Goal: Task Accomplishment & Management: Complete application form

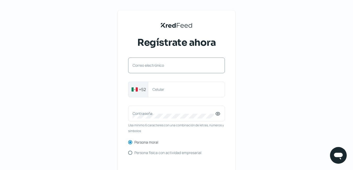
click at [155, 65] on label "Correo electrónico" at bounding box center [174, 65] width 83 height 5
click at [155, 66] on input "Correo electrónico" at bounding box center [177, 68] width 88 height 5
type input "a"
type input "[PERSON_NAME][EMAIL_ADDRESS][DOMAIN_NAME]"
click at [164, 90] on label "Celular" at bounding box center [184, 89] width 63 height 5
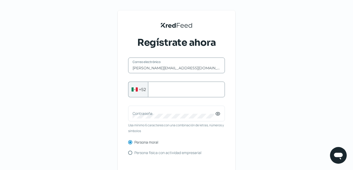
click at [164, 90] on input "Celular" at bounding box center [187, 89] width 68 height 5
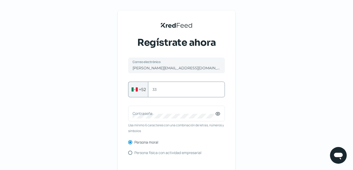
type input "3"
click at [158, 88] on input "523322400413" at bounding box center [187, 89] width 68 height 5
type input "3322400413"
click at [152, 114] on label "Contraseña" at bounding box center [174, 113] width 83 height 5
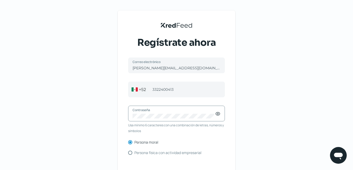
click at [134, 114] on div "Contraseña" at bounding box center [176, 114] width 97 height 16
click at [276, 104] on div "KredFeed's Black Logo Regístrate ahora [PERSON_NAME][EMAIL_ADDRESS][DOMAIN_NAME…" at bounding box center [176, 120] width 353 height 241
click at [219, 115] on icon at bounding box center [217, 113] width 5 height 5
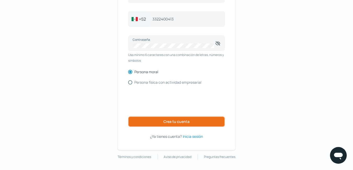
click at [176, 124] on span "Crea tu cuenta" at bounding box center [177, 122] width 26 height 4
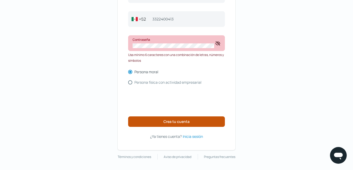
scroll to position [50, 0]
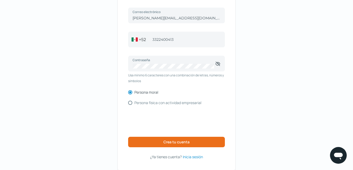
click at [261, 67] on div "KredFeed's Black Logo Regístrate ahora [PERSON_NAME][EMAIL_ADDRESS][DOMAIN_NAME…" at bounding box center [176, 70] width 353 height 241
click at [175, 141] on span "Crea tu cuenta" at bounding box center [177, 142] width 26 height 4
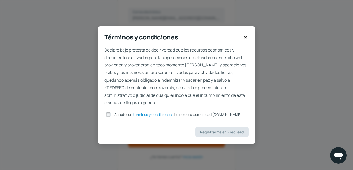
click at [111, 114] on input "Acepto los términos y condiciones de uso de la comunidad [DOMAIN_NAME]" at bounding box center [108, 114] width 5 height 5
checkbox input "true"
click at [229, 131] on span "Registrarme en KredFeed" at bounding box center [222, 132] width 44 height 4
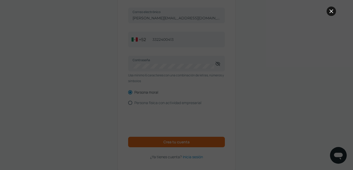
click at [334, 8] on icon at bounding box center [332, 11] width 6 height 6
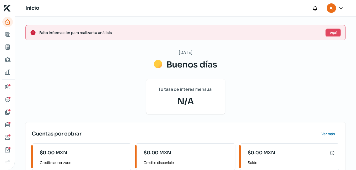
click at [330, 33] on span "Aquí" at bounding box center [333, 32] width 7 height 3
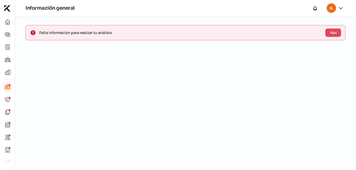
click at [336, 8] on div at bounding box center [340, 8] width 9 height 10
click at [340, 9] on icon at bounding box center [340, 8] width 3 height 2
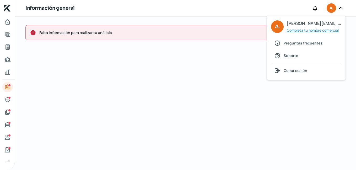
click at [301, 30] on span "Completa tu nombre comercial" at bounding box center [312, 30] width 52 height 7
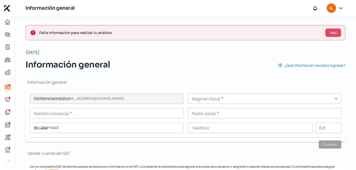
type input "[PERSON_NAME][EMAIL_ADDRESS][DOMAIN_NAME]"
type input "33 - 2240 - 0413"
